Goal: Check status: Check status

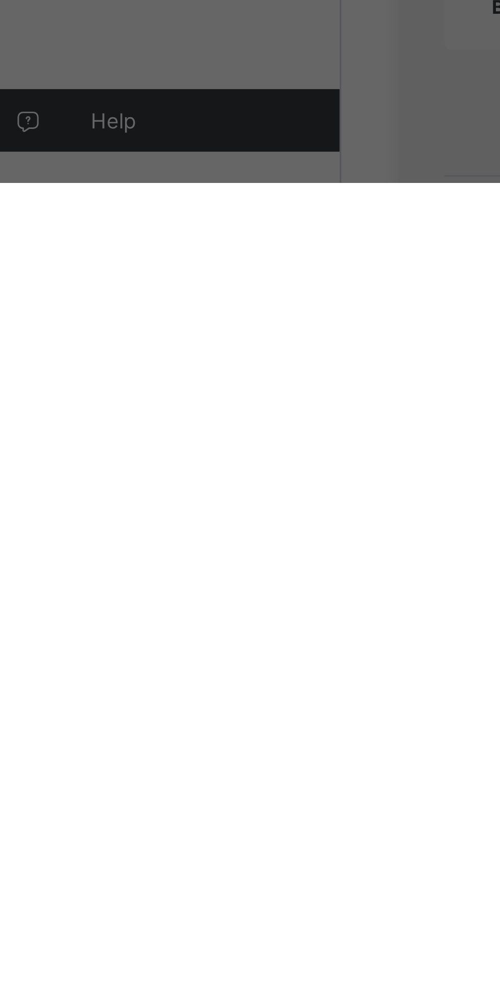
scroll to position [108, 0]
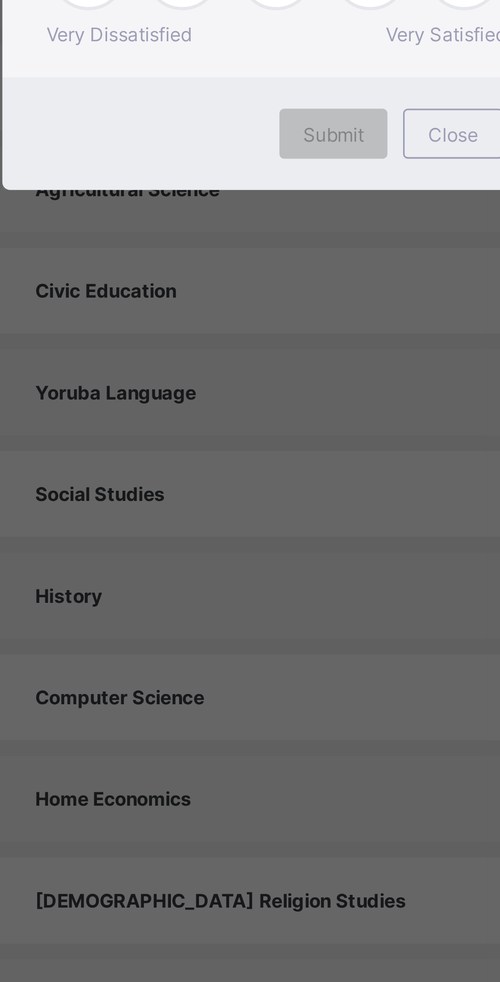
click at [196, 572] on div "× How satisfied are you with using SAFSIMS? 😞 🙁 😐 🙂 😄 Very Dissatisfied Very Sa…" at bounding box center [250, 491] width 500 height 982
click at [258, 708] on div "× How satisfied are you with using SAFSIMS? 😞 🙁 😐 🙂 😄 Very Dissatisfied Very Sa…" at bounding box center [250, 491] width 500 height 982
click at [277, 712] on div "× How satisfied are you with using SAFSIMS? 😞 🙁 😐 🙂 😄 Very Dissatisfied Very Sa…" at bounding box center [250, 491] width 500 height 982
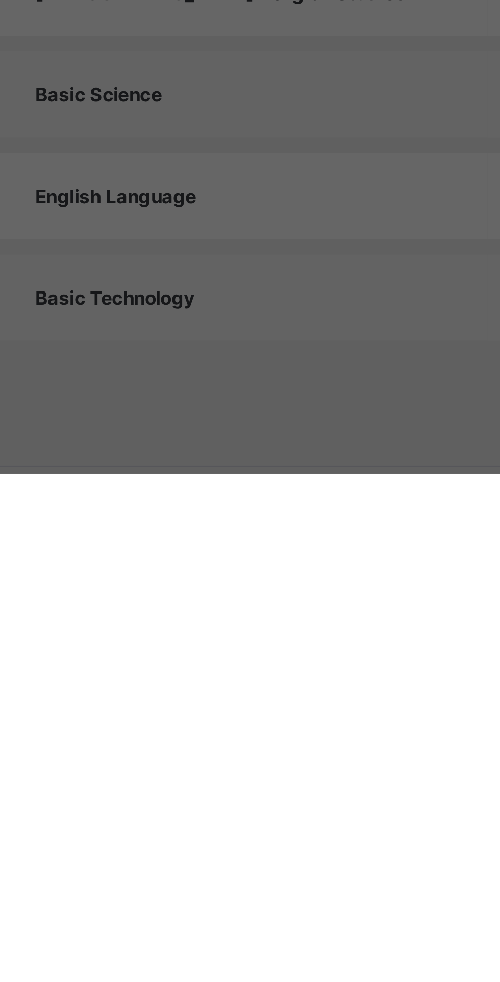
scroll to position [112, 0]
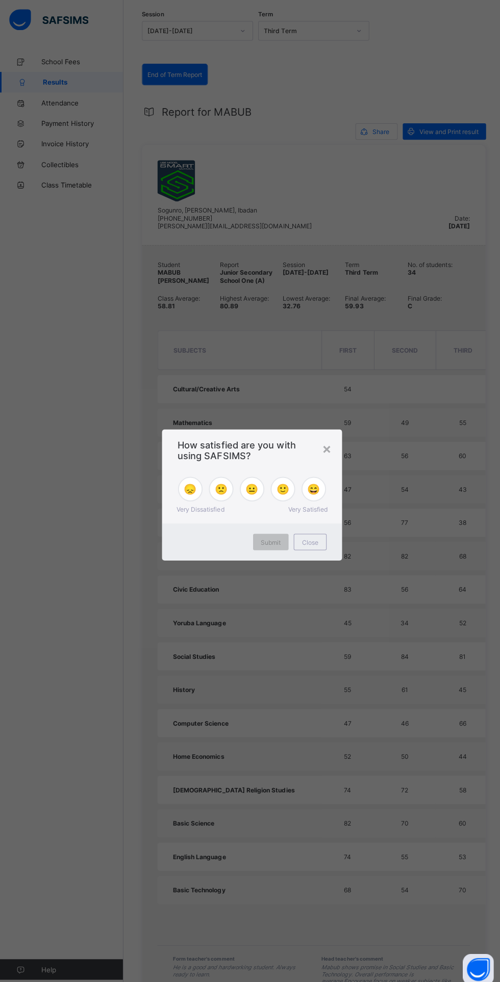
click at [443, 461] on div "× How satisfied are you with using SAFSIMS? 😞 🙁 😐 🙂 😄 Very Dissatisfied Very Sa…" at bounding box center [250, 491] width 500 height 982
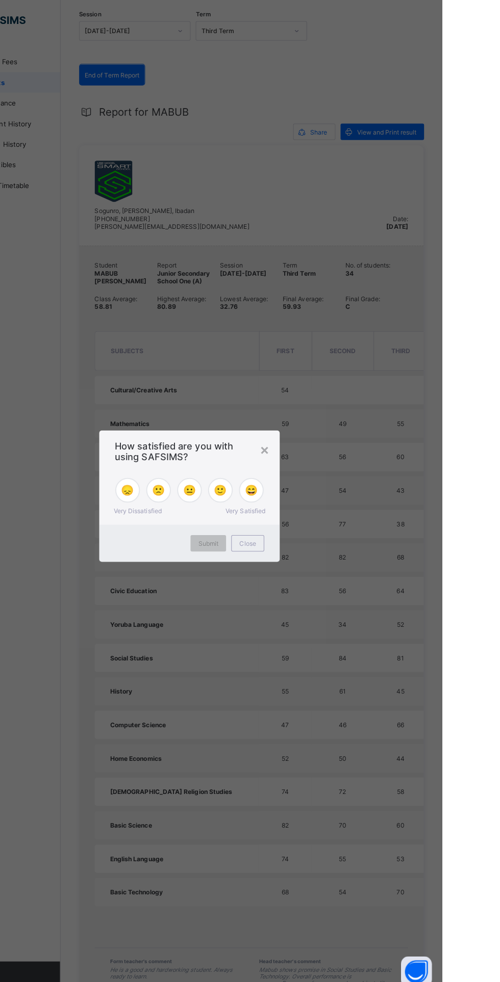
click at [329, 454] on div "×" at bounding box center [324, 444] width 10 height 17
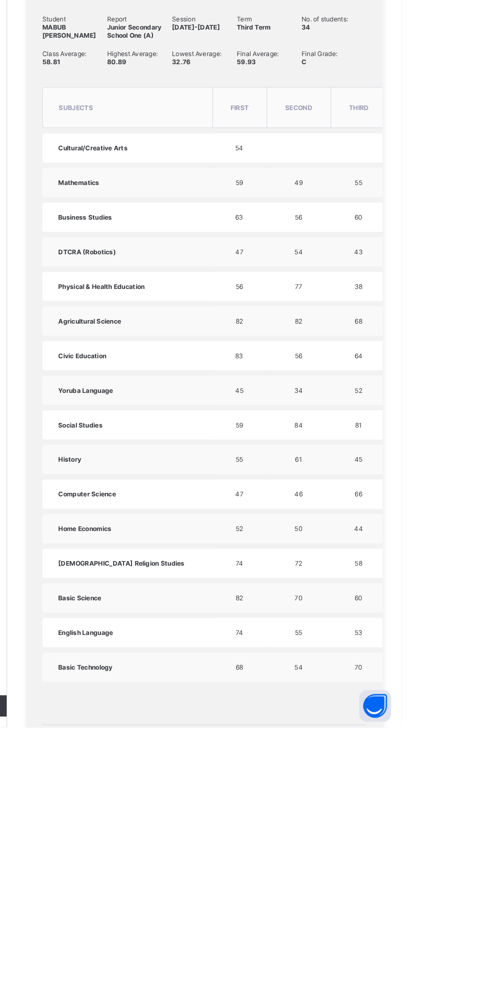
scroll to position [70, 0]
click at [374, 982] on div "Student MABUB [PERSON_NAME] Report Junior Secondary School One (A) Session [DAT…" at bounding box center [311, 685] width 341 height 800
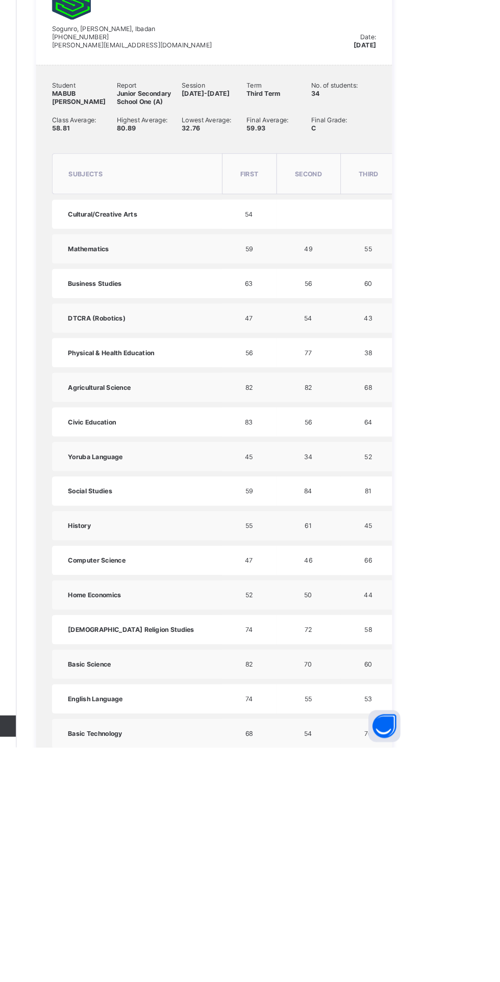
scroll to position [38, 0]
